Goal: Check status: Check status

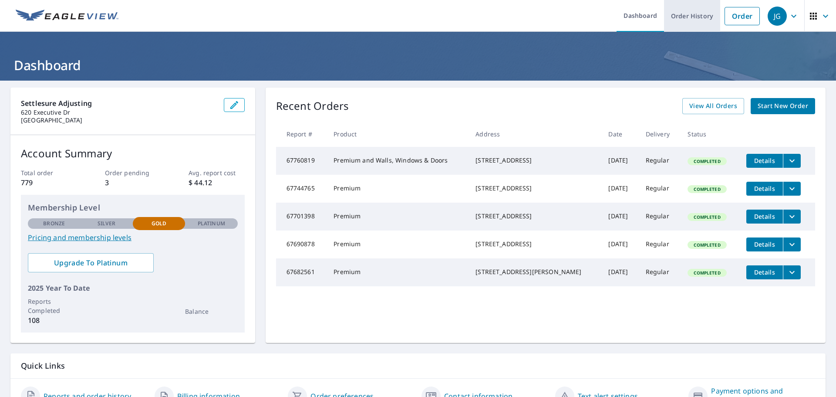
click at [688, 15] on link "Order History" at bounding box center [692, 16] width 56 height 32
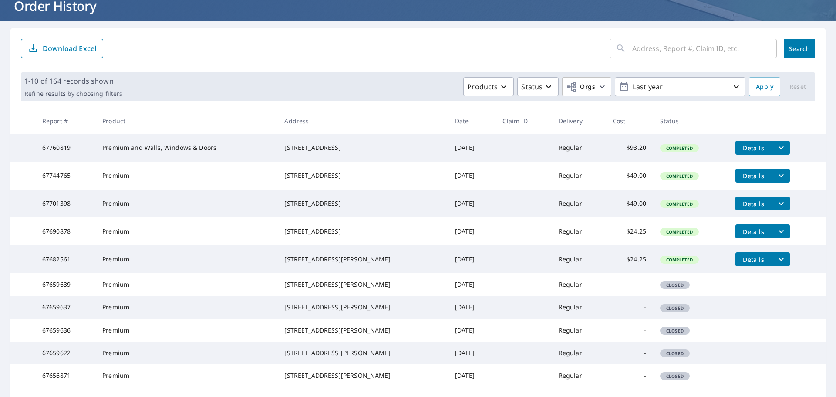
scroll to position [87, 0]
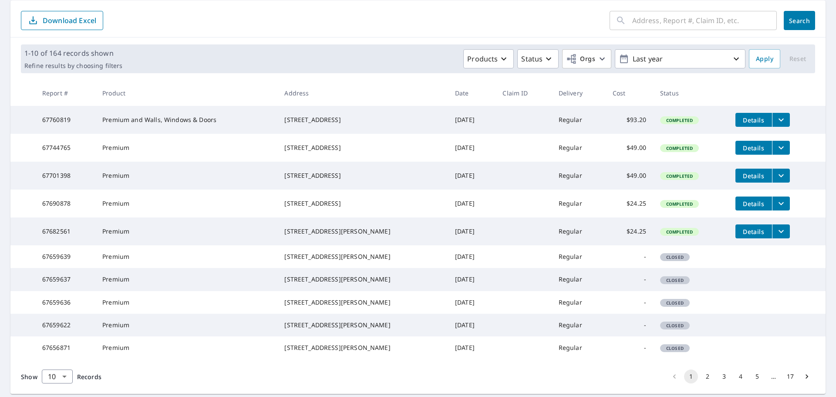
click at [696, 21] on input "text" at bounding box center [704, 20] width 145 height 24
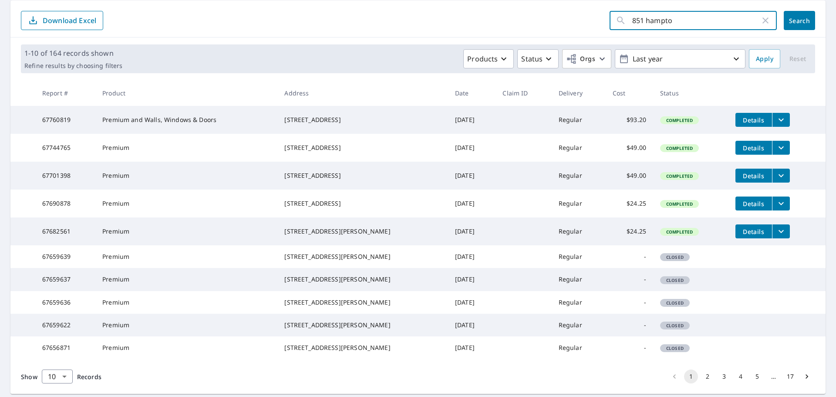
type input "851 hampton"
click button "Search" at bounding box center [799, 20] width 31 height 19
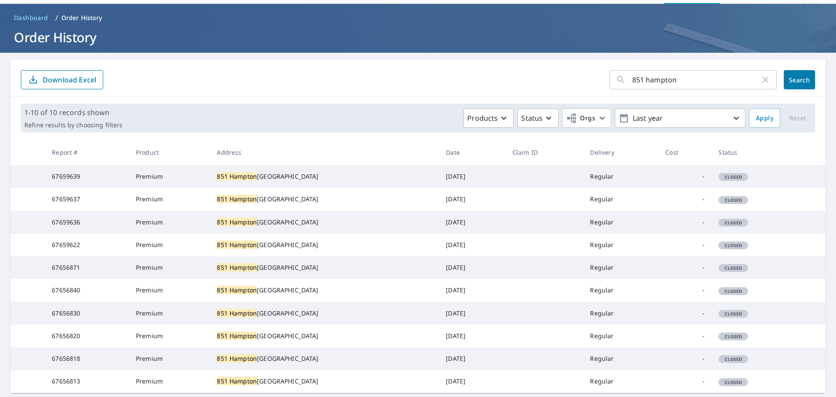
scroll to position [8, 0]
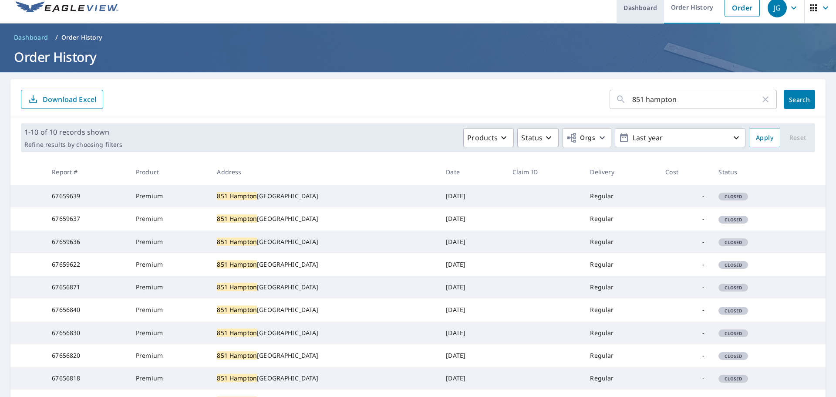
click at [635, 9] on link "Dashboard" at bounding box center [640, 8] width 47 height 32
